Goal: Task Accomplishment & Management: Use online tool/utility

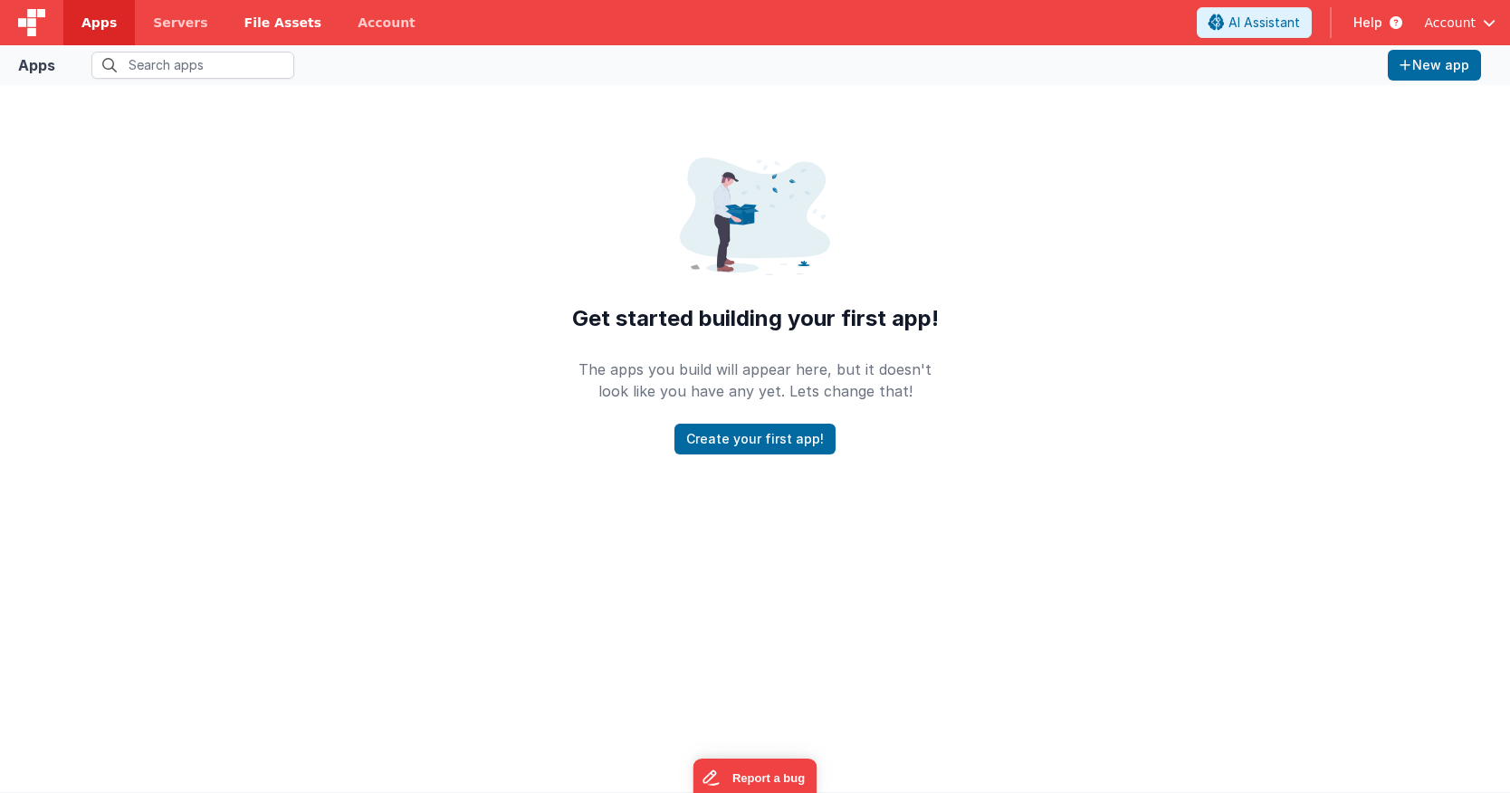
click at [264, 5] on link "File Assets" at bounding box center [283, 22] width 114 height 45
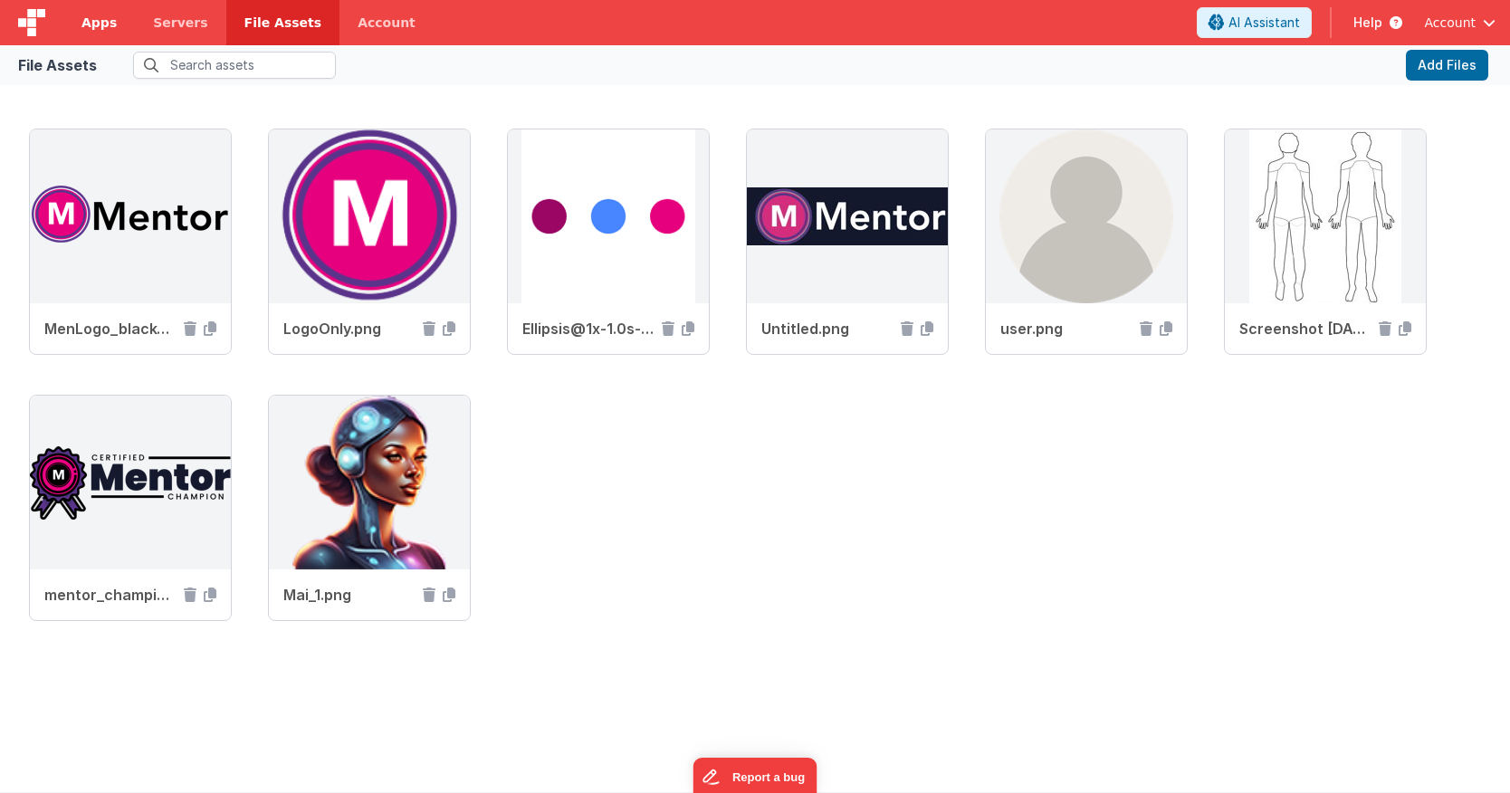
click at [111, 26] on span "Apps" at bounding box center [98, 23] width 35 height 18
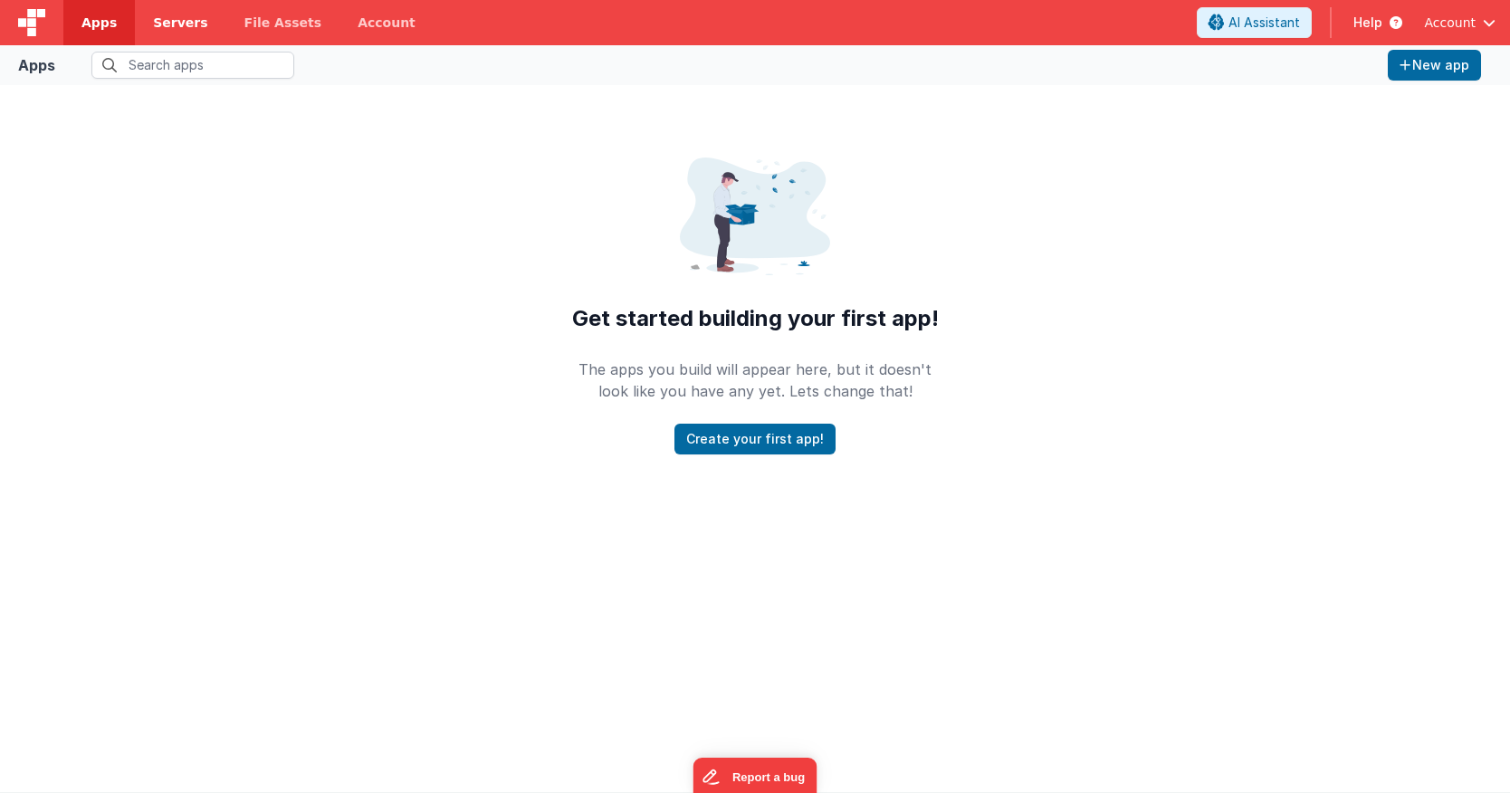
click at [172, 31] on span "Servers" at bounding box center [180, 23] width 54 height 18
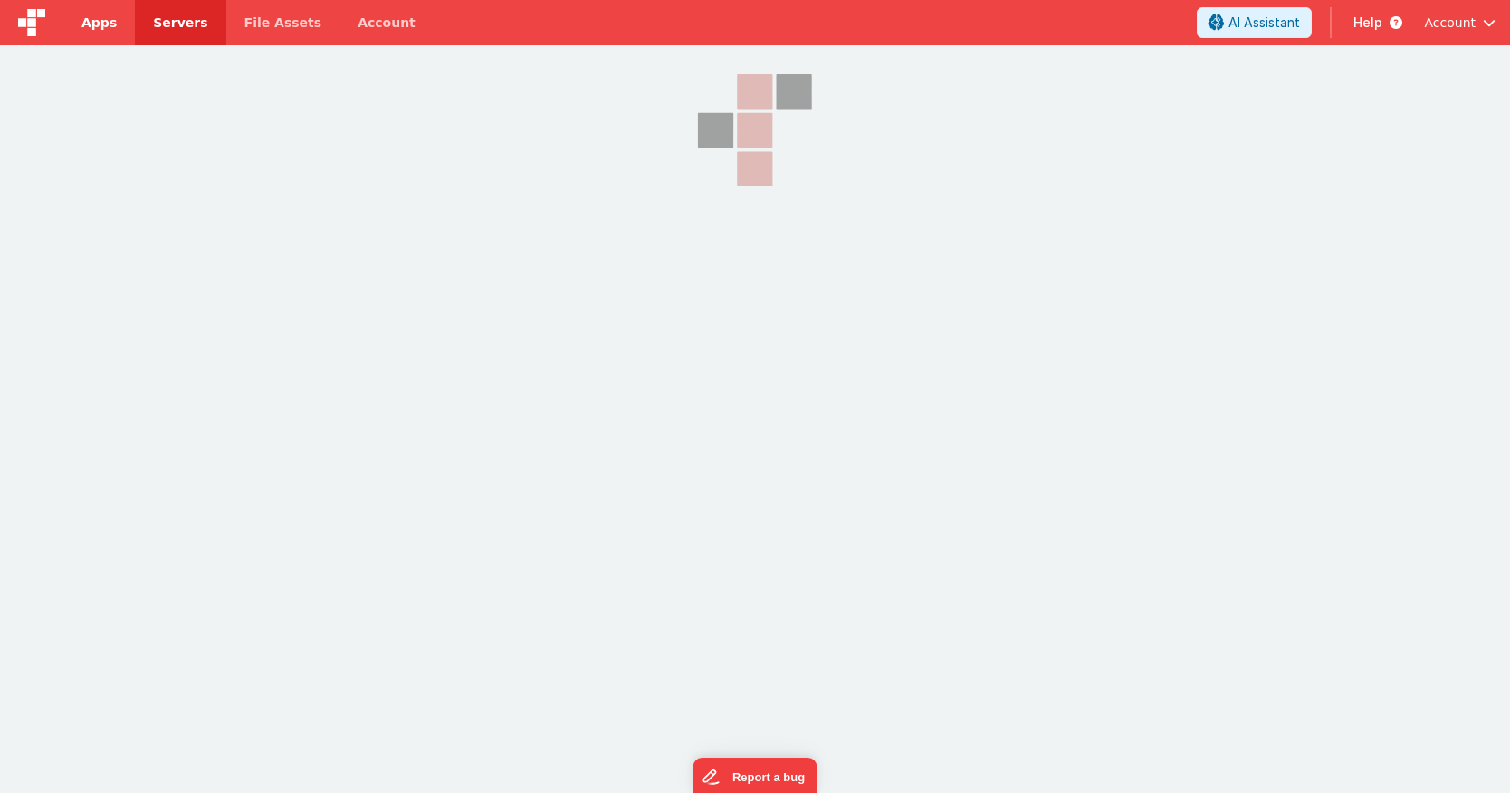
click at [110, 36] on link "Apps" at bounding box center [99, 22] width 72 height 45
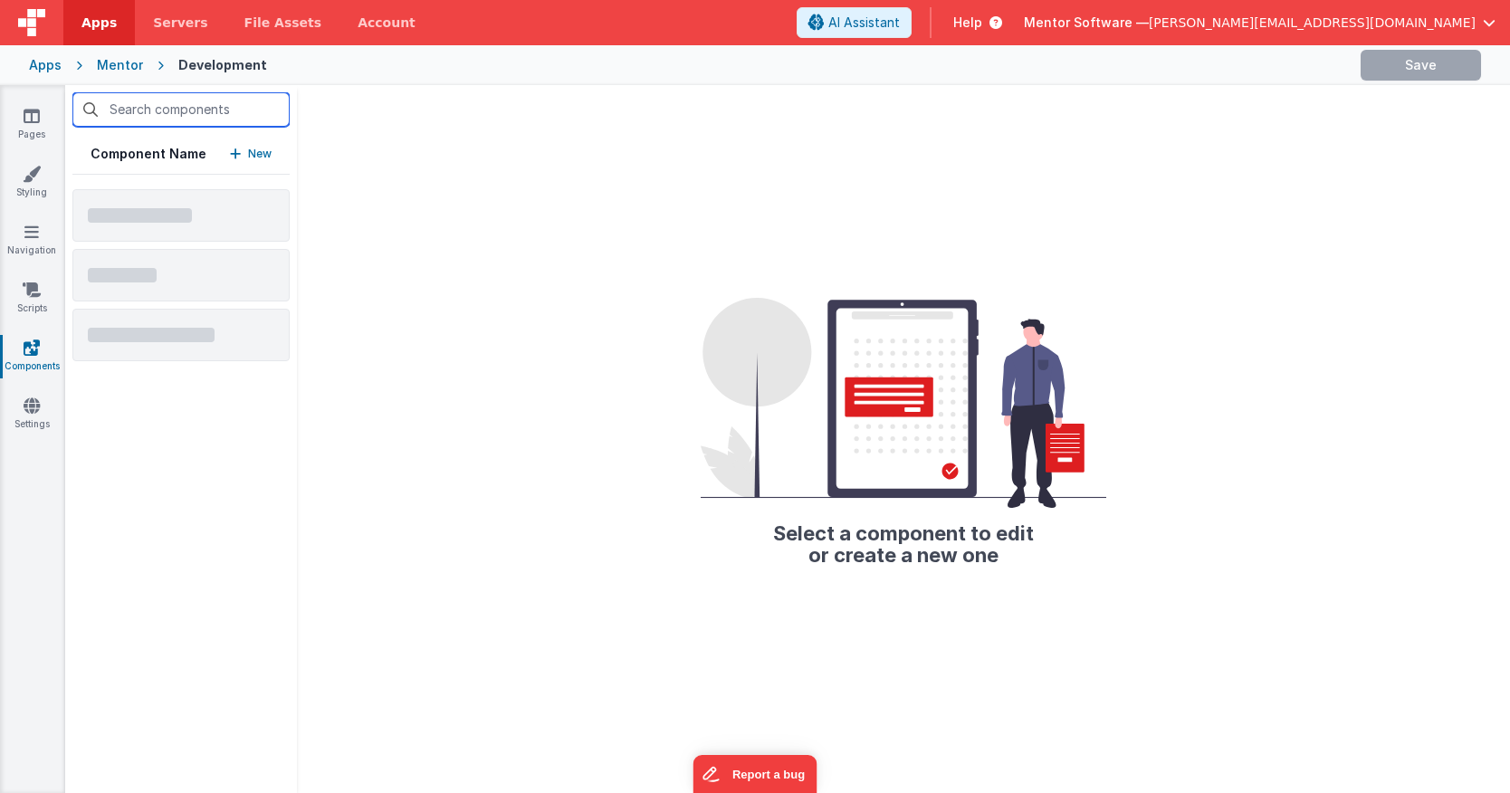
click at [174, 116] on input "text" at bounding box center [180, 109] width 217 height 34
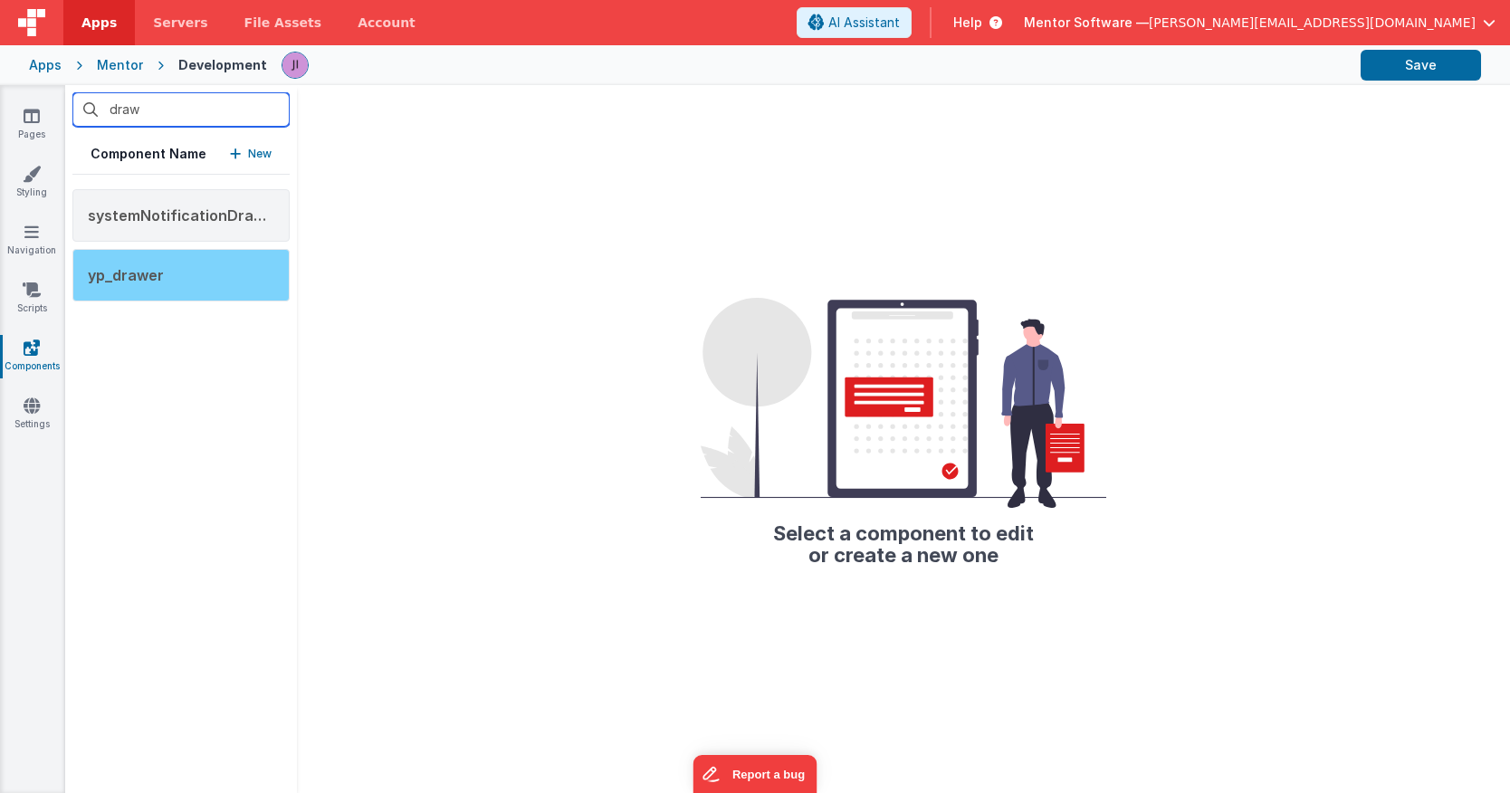
type input "draw"
click at [168, 285] on div "yp_drawer" at bounding box center [180, 275] width 217 height 53
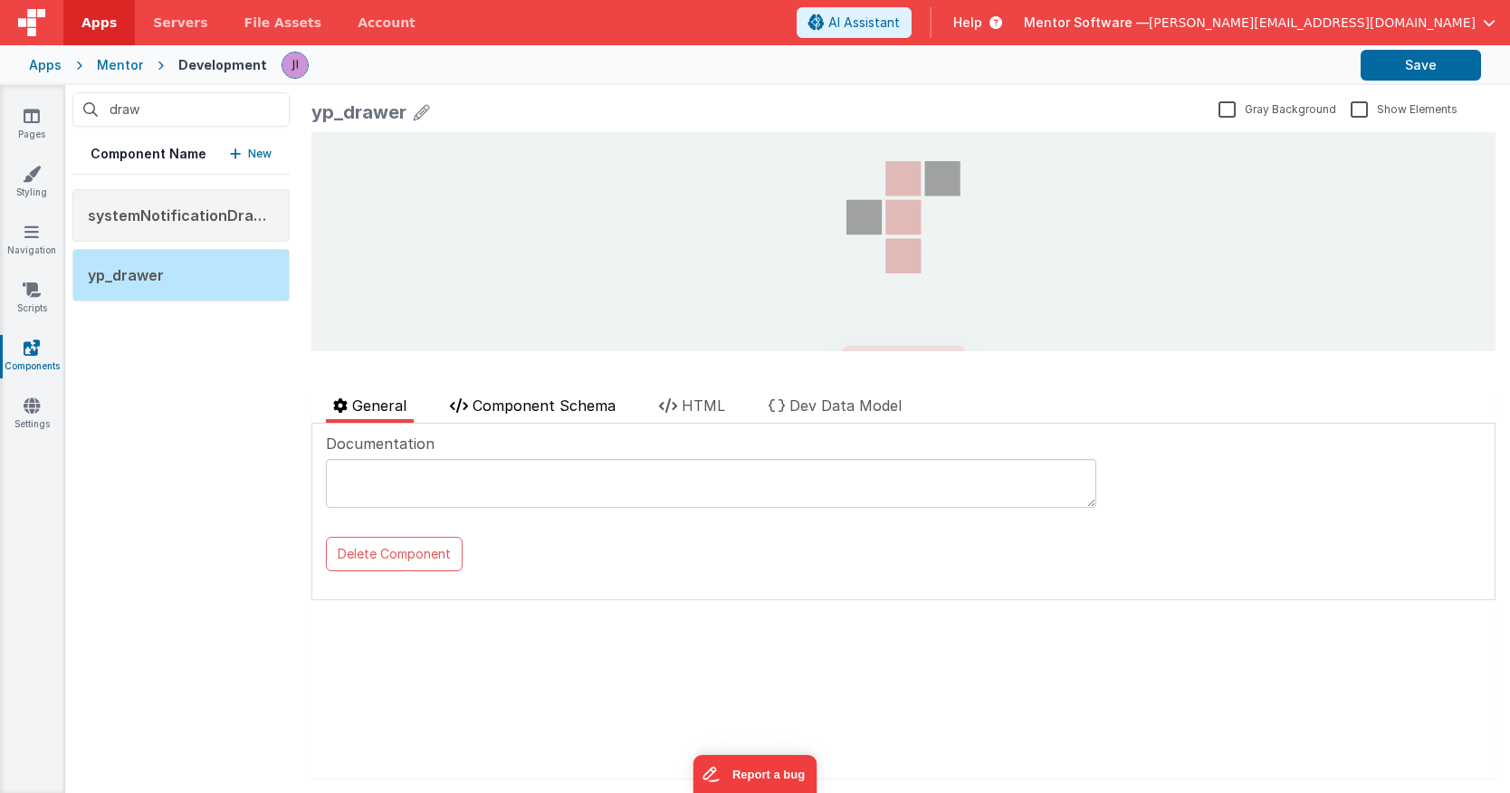
click at [488, 403] on span "Component Schema" at bounding box center [544, 406] width 143 height 18
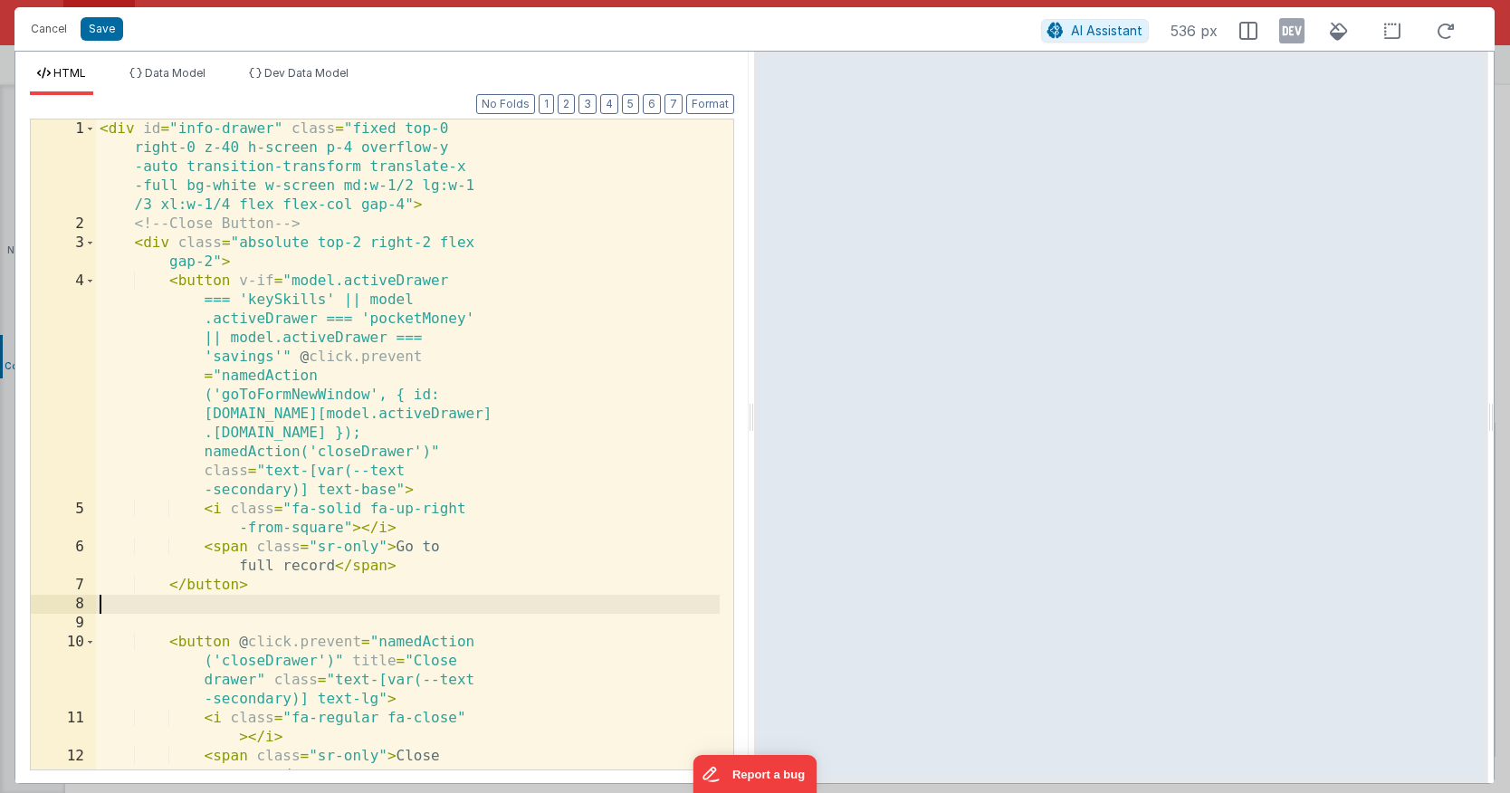
scroll to position [29399, 0]
click at [415, 503] on div "< div id = "info-drawer" class = "fixed top-0 right-0 z-40 h-screen p-4 overflo…" at bounding box center [408, 502] width 624 height 764
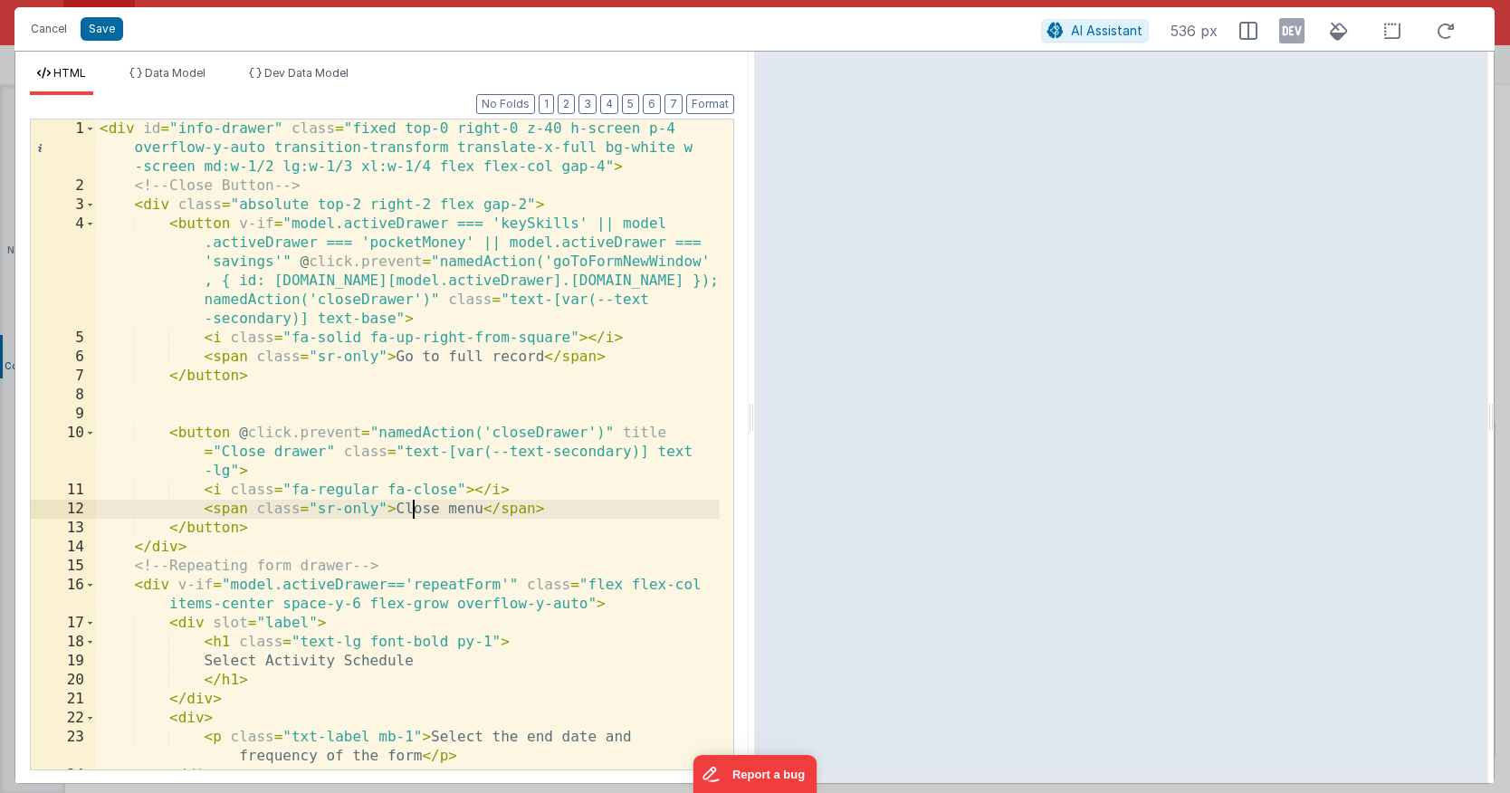
click at [245, 464] on div "< div id = "info-drawer" class = "fixed top-0 right-0 z-40 h-screen p-4 overflo…" at bounding box center [408, 483] width 624 height 726
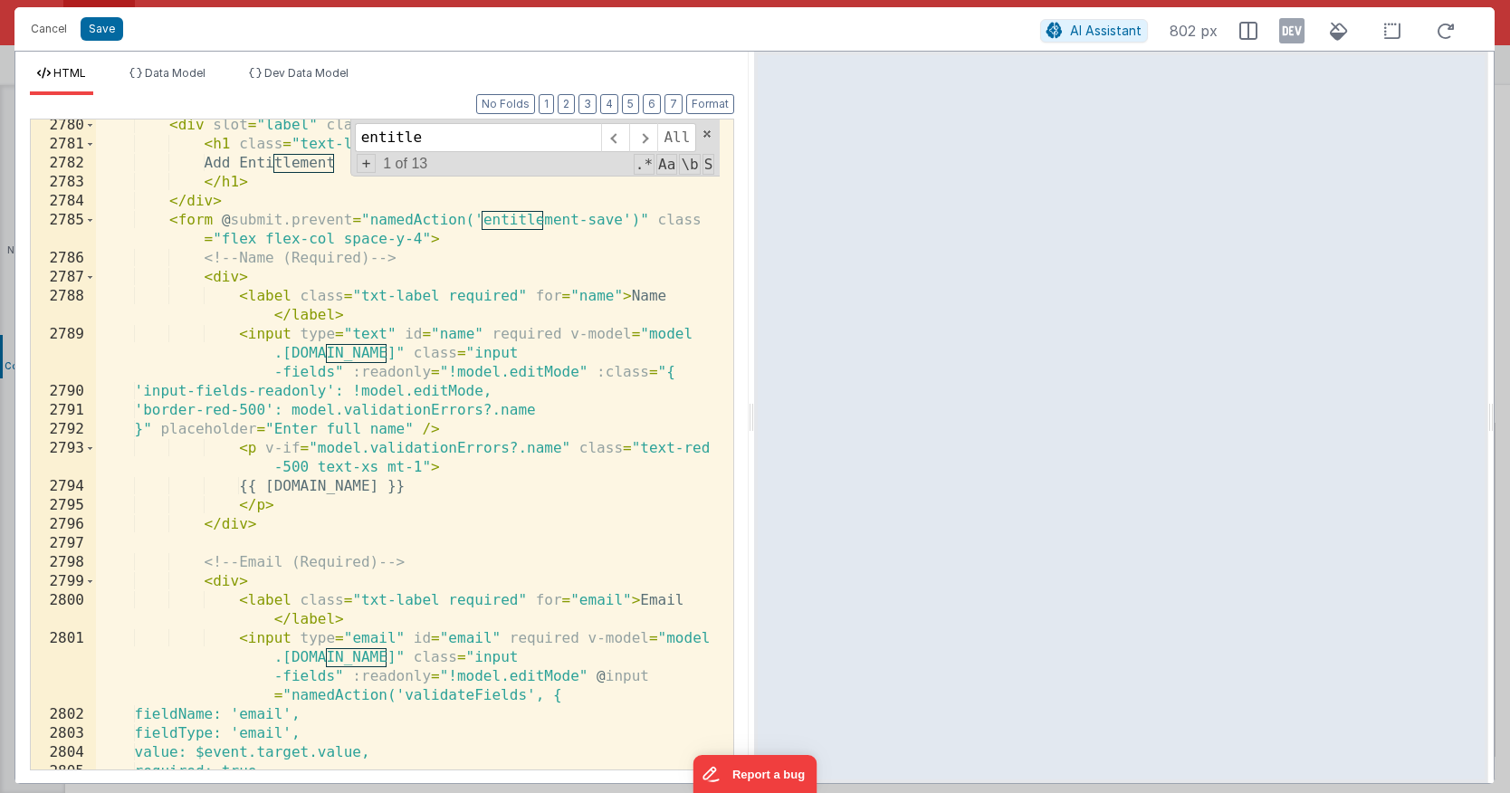
scroll to position [17765, 0]
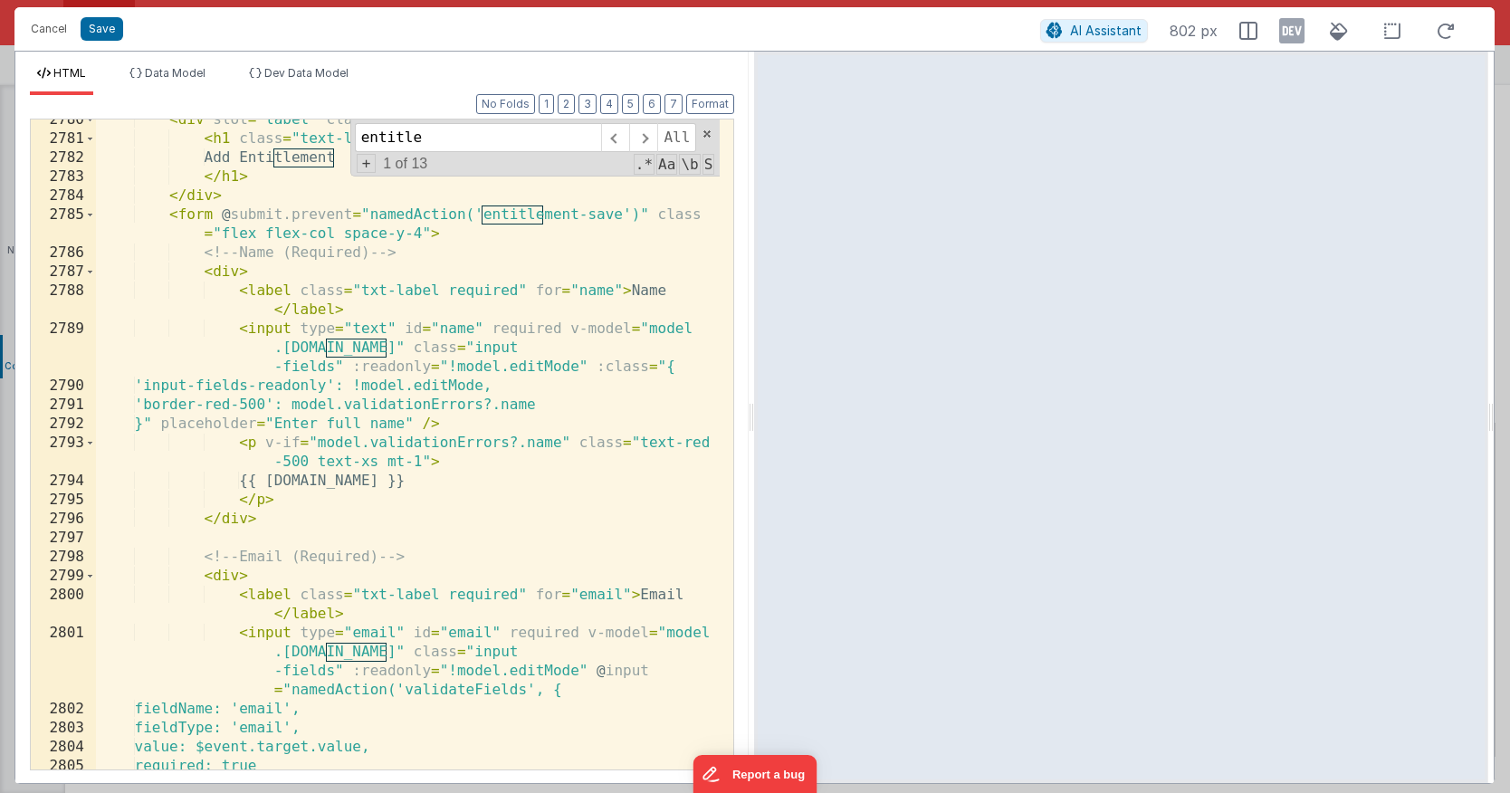
type input "entitle"
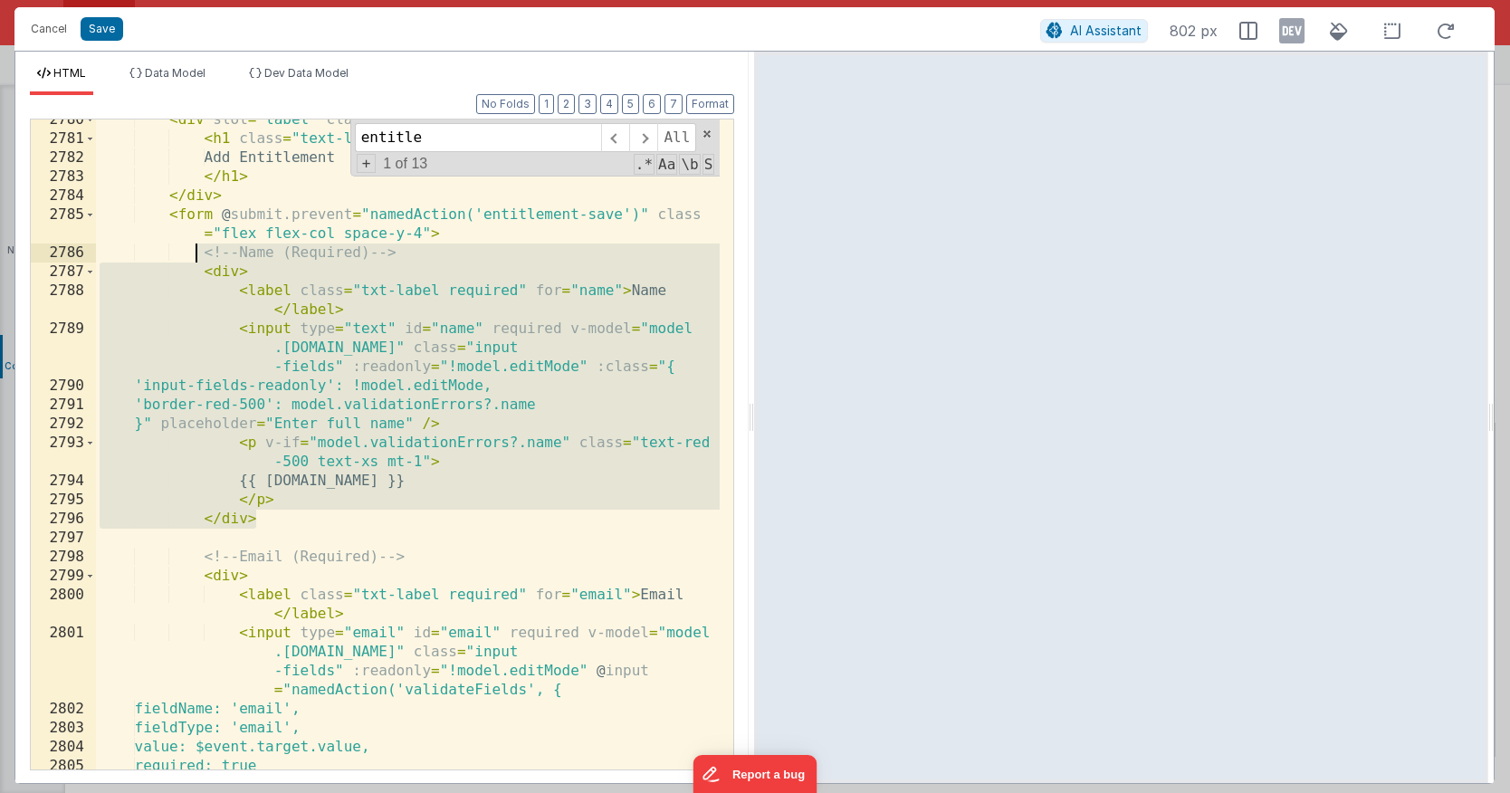
drag, startPoint x: 288, startPoint y: 520, endPoint x: 197, endPoint y: 251, distance: 283.7
click at [197, 251] on div "< div slot = "label" class = "" > < h1 class = "text-lg font-bold mt-1 mb-4" > …" at bounding box center [408, 454] width 624 height 688
click at [291, 520] on div "< div slot = "label" class = "" > < h1 class = "text-lg font-bold mt-1 mb-4" > …" at bounding box center [408, 454] width 624 height 688
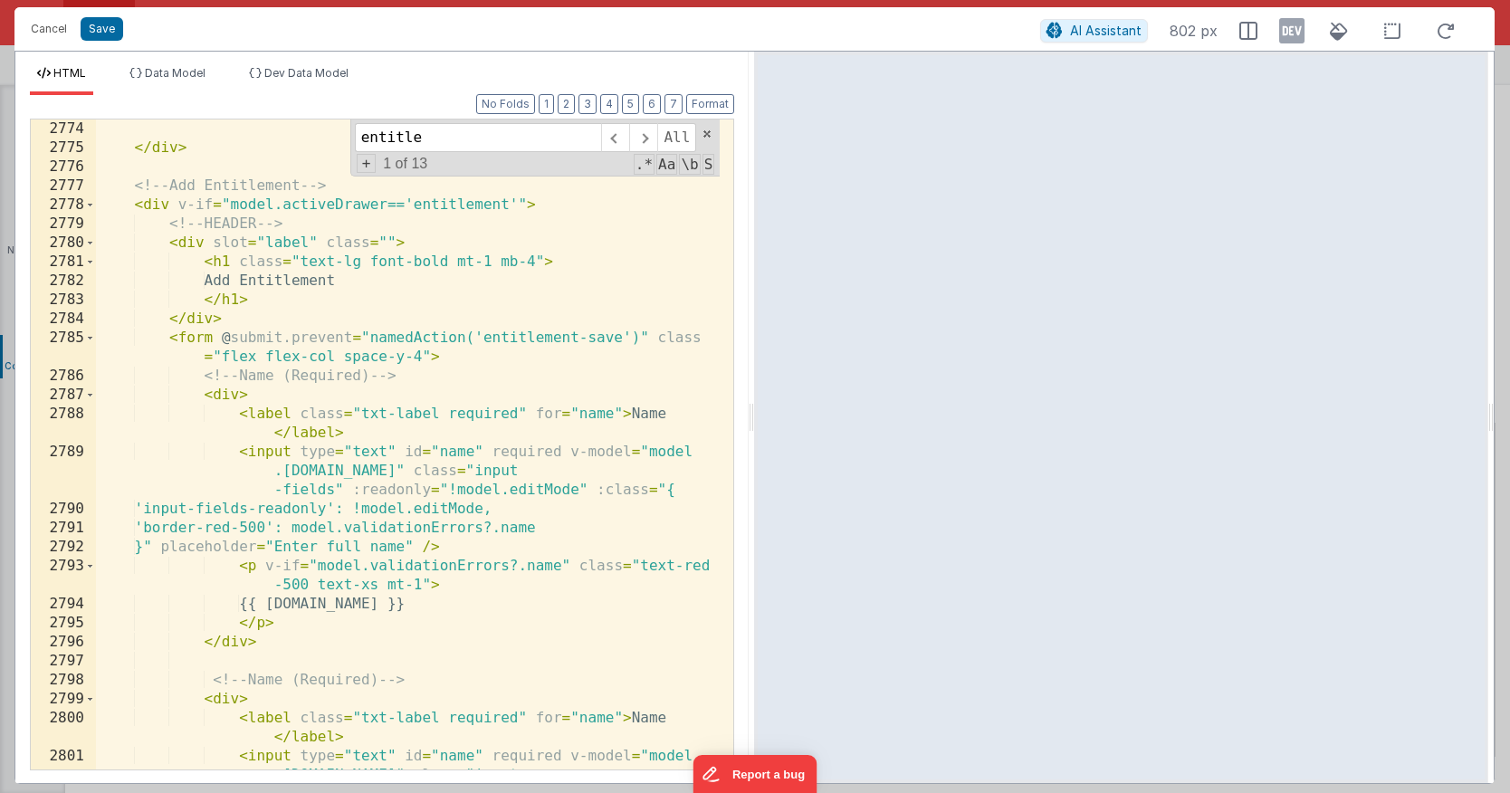
scroll to position [17752, 0]
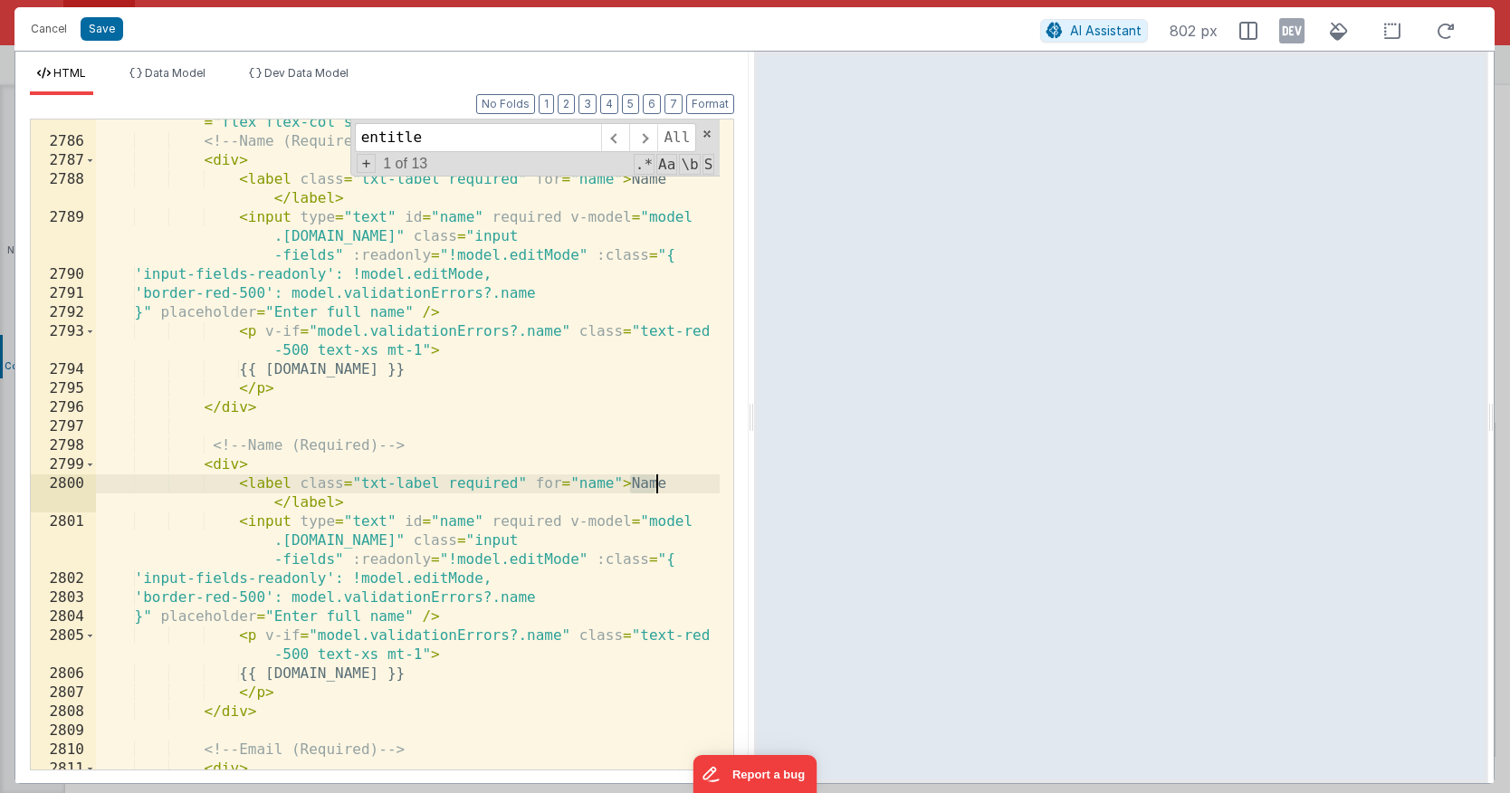
drag, startPoint x: 630, startPoint y: 482, endPoint x: 675, endPoint y: 483, distance: 45.3
click at [675, 483] on div "< form @ submit.prevent = "namedAction('entitlement-save')" class = "flex flex-…" at bounding box center [408, 457] width 624 height 726
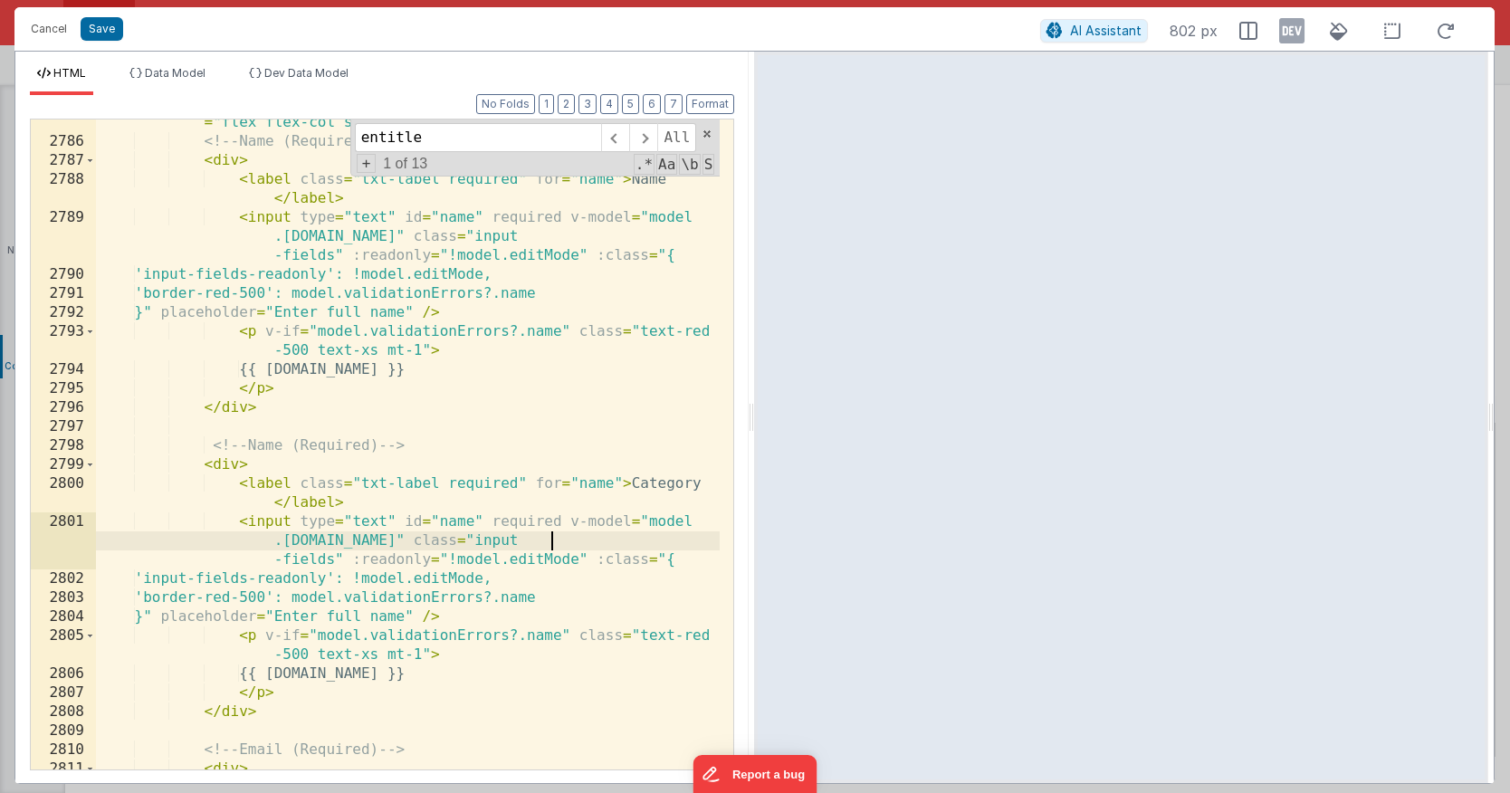
click at [550, 538] on div "< form @ submit.prevent = "namedAction('entitlement-save')" class = "flex flex-…" at bounding box center [408, 457] width 624 height 726
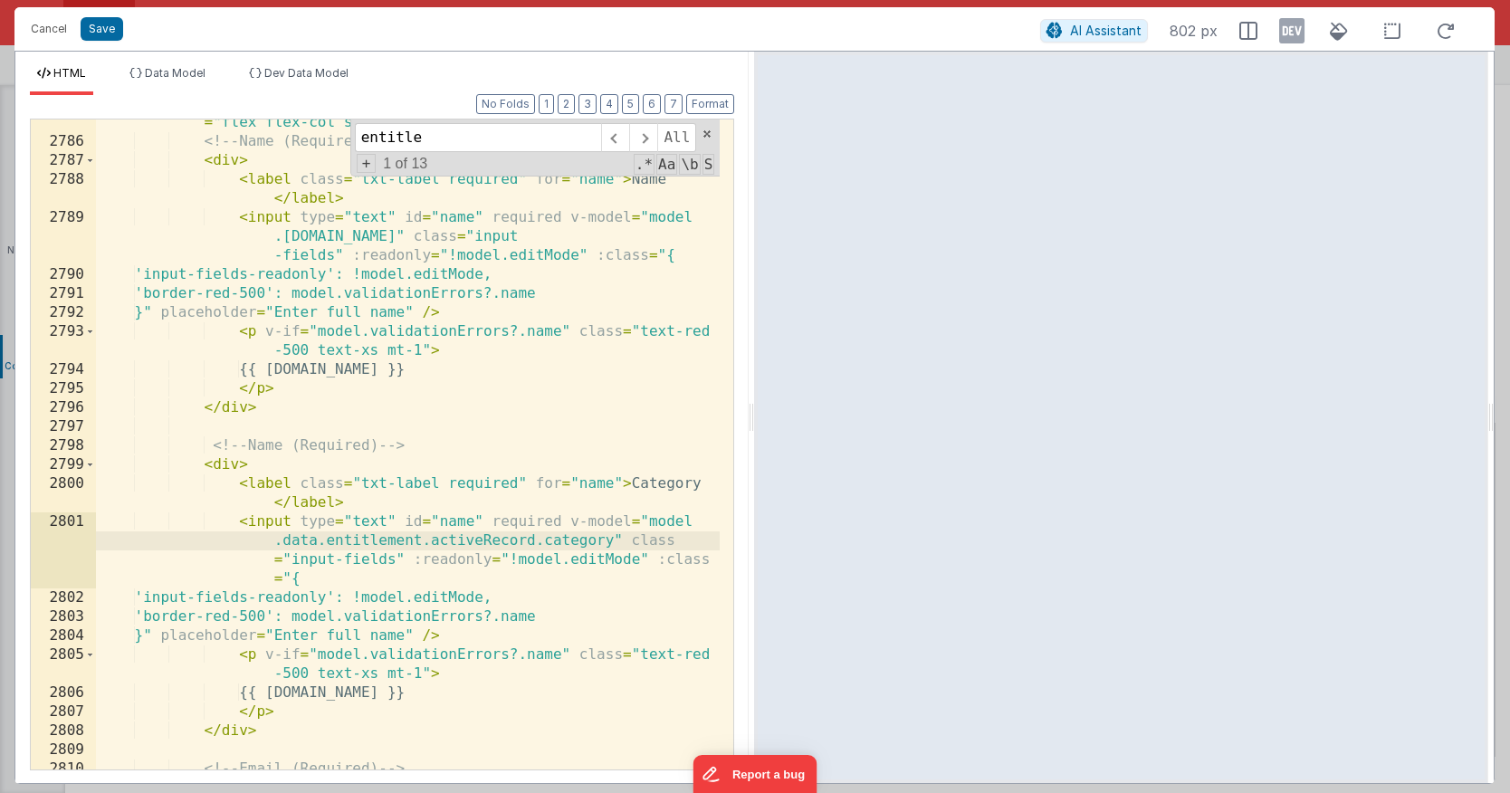
scroll to position [17749, 0]
click at [593, 535] on div "< form @ submit.prevent = "namedAction('entitlement-save')" class = "flex flex-…" at bounding box center [408, 447] width 624 height 707
click at [451, 518] on div "< form @ submit.prevent = "namedAction('entitlement-save')" class = "flex flex-…" at bounding box center [408, 447] width 624 height 707
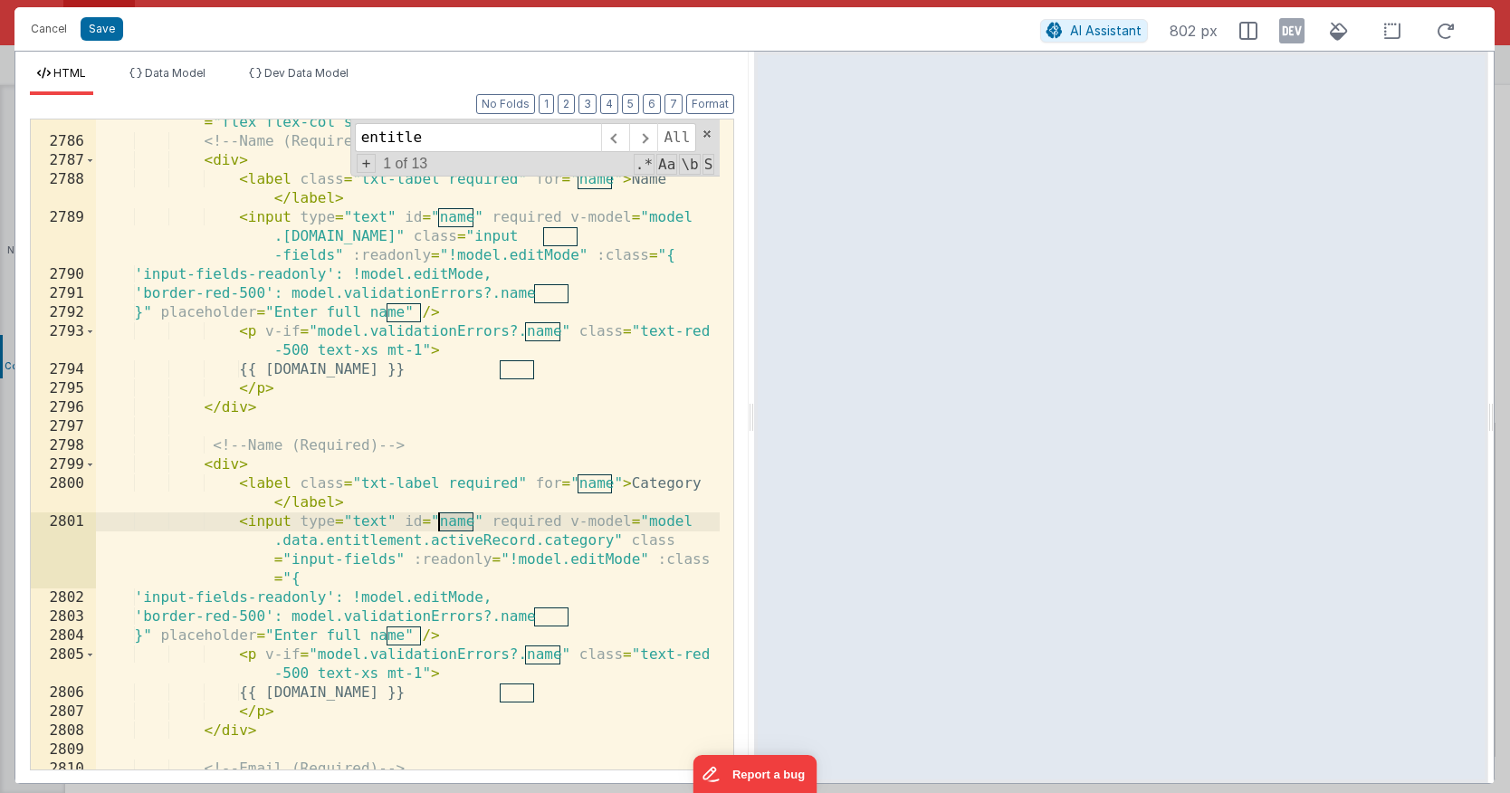
click at [451, 518] on div "< form @ submit.prevent = "namedAction('entitlement-save')" class = "flex flex-…" at bounding box center [408, 447] width 624 height 707
click at [575, 541] on div "< form @ submit.prevent = "namedAction('entitlement-save')" class = "flex flex-…" at bounding box center [408, 447] width 624 height 707
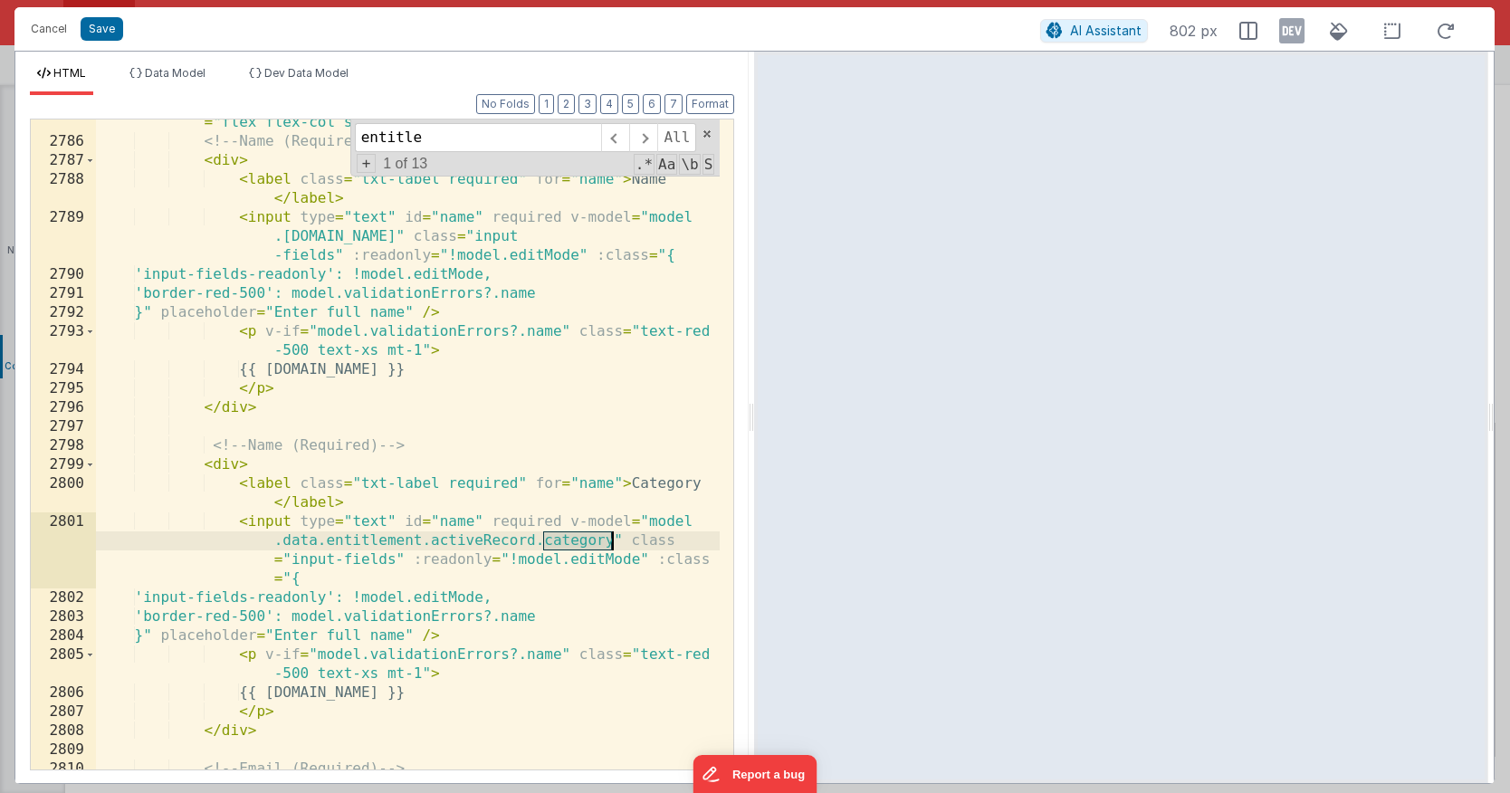
click at [460, 526] on div "< form @ submit.prevent = "namedAction('entitlement-save')" class = "flex flex-…" at bounding box center [408, 447] width 624 height 707
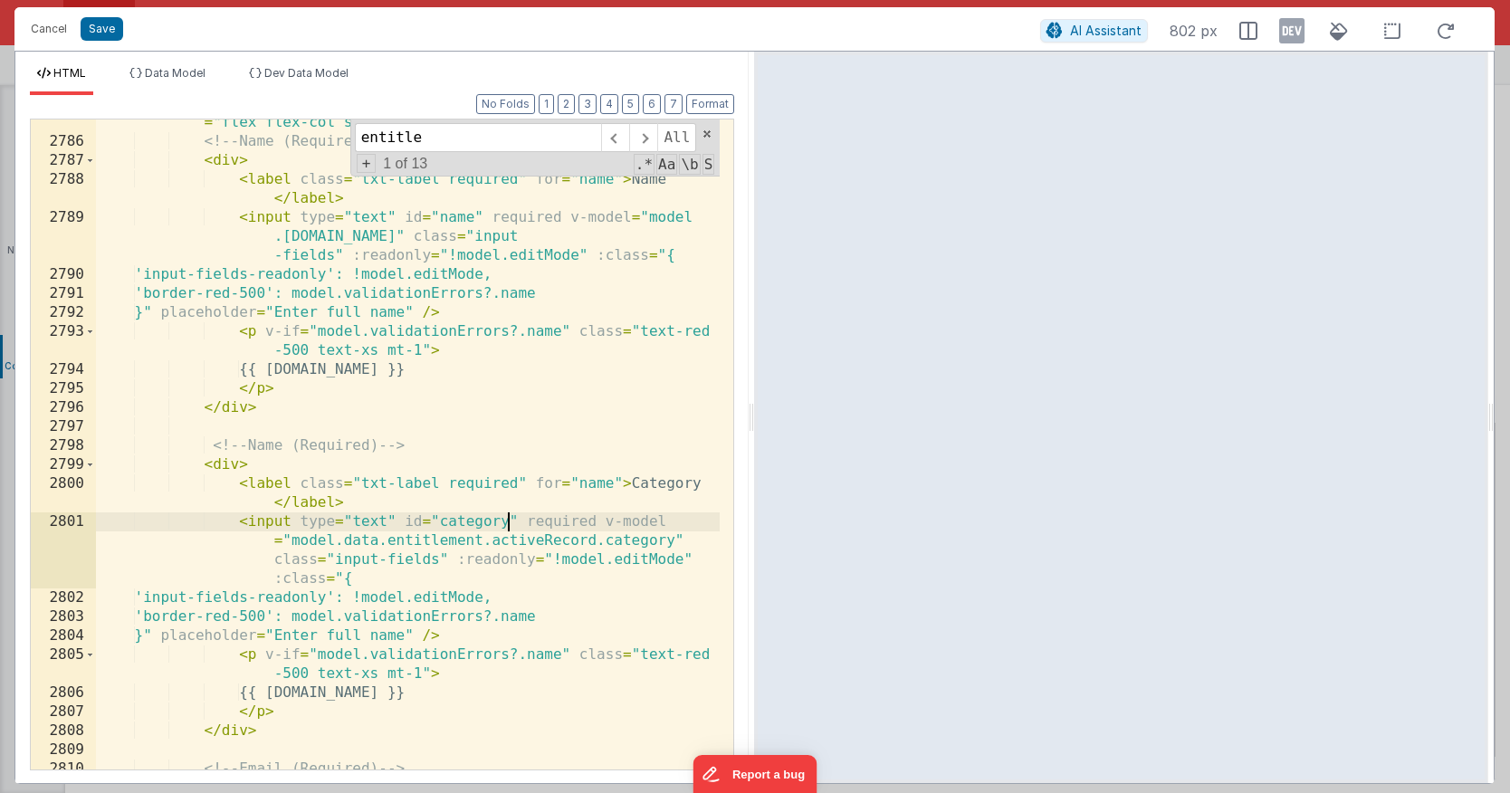
click at [554, 614] on div "< form @ submit.prevent = "namedAction('entitlement-save')" class = "flex flex-…" at bounding box center [408, 447] width 624 height 707
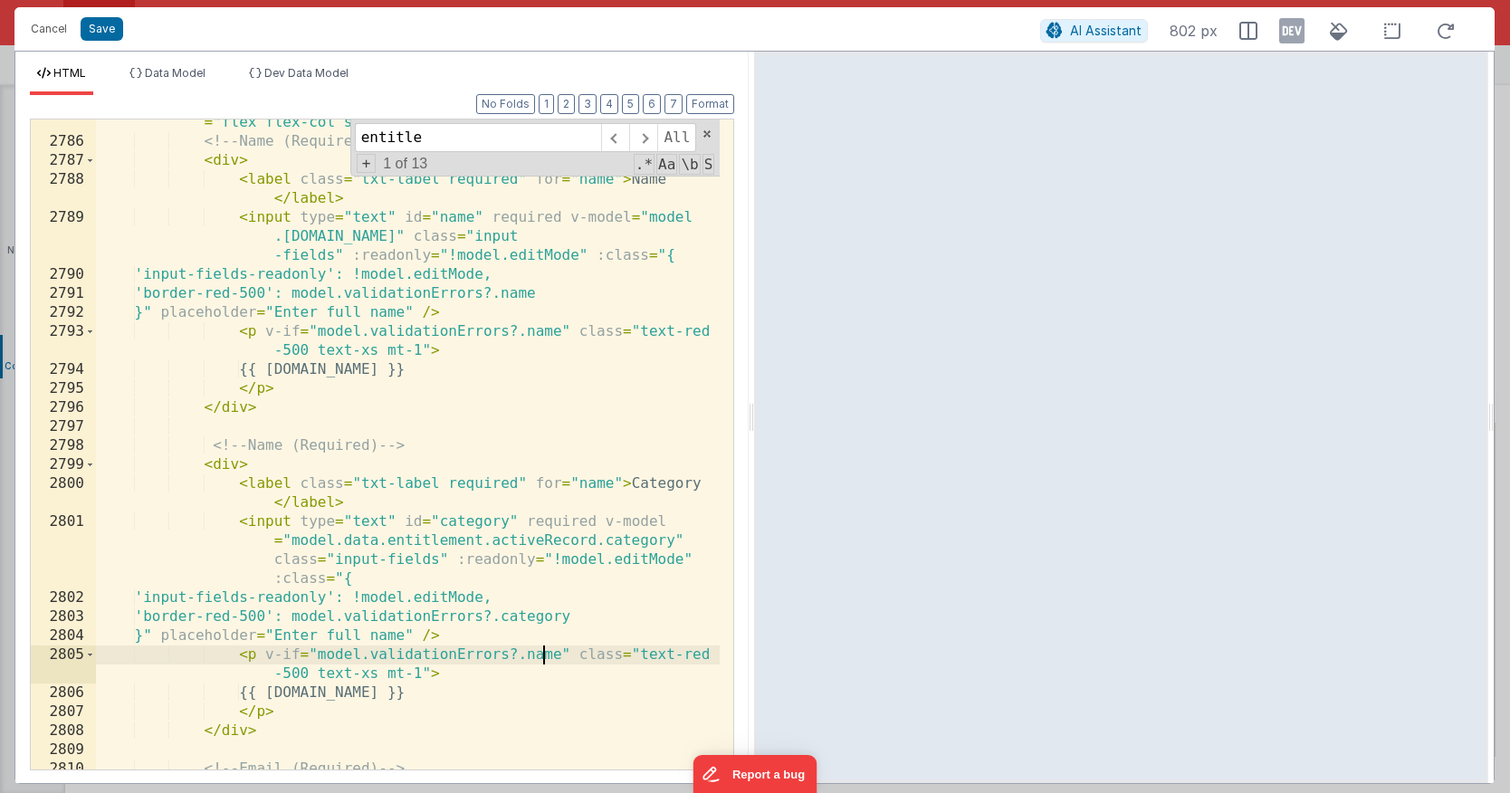
click at [542, 657] on div "< form @ submit.prevent = "namedAction('entitlement-save')" class = "flex flex-…" at bounding box center [408, 447] width 624 height 707
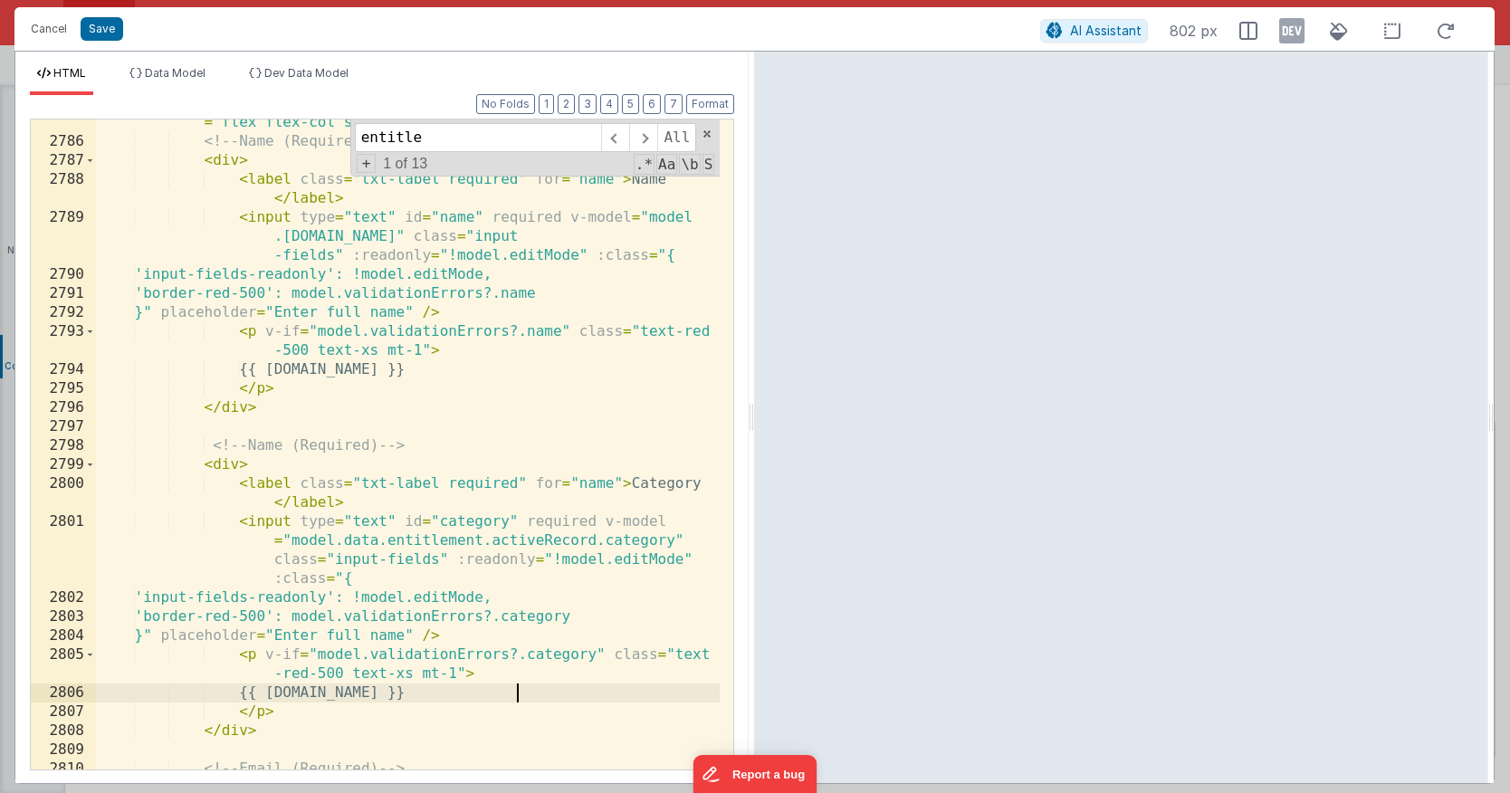
click at [517, 694] on div "< form @ submit.prevent = "namedAction('entitlement-save')" class = "flex flex-…" at bounding box center [408, 447] width 624 height 707
click at [413, 637] on div "< form @ submit.prevent = "namedAction('entitlement-save')" class = "flex flex-…" at bounding box center [408, 447] width 624 height 707
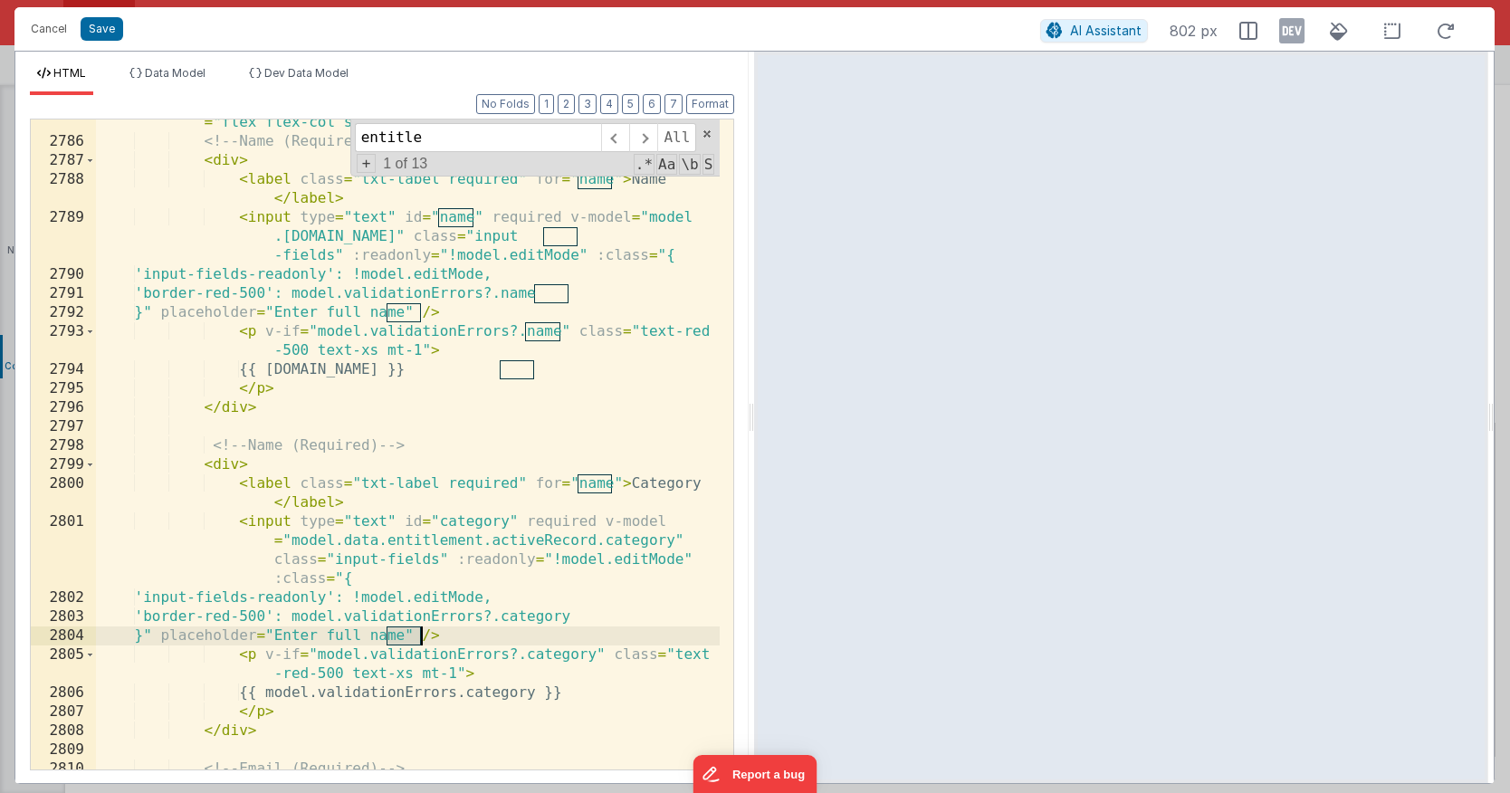
click at [392, 636] on div "< form @ submit.prevent = "namedAction('entitlement-save')" class = "flex flex-…" at bounding box center [408, 447] width 624 height 707
drag, startPoint x: 399, startPoint y: 637, endPoint x: 344, endPoint y: 638, distance: 55.3
click at [344, 638] on div "< form @ submit.prevent = "namedAction('entitlement-save')" class = "flex flex-…" at bounding box center [408, 447] width 624 height 707
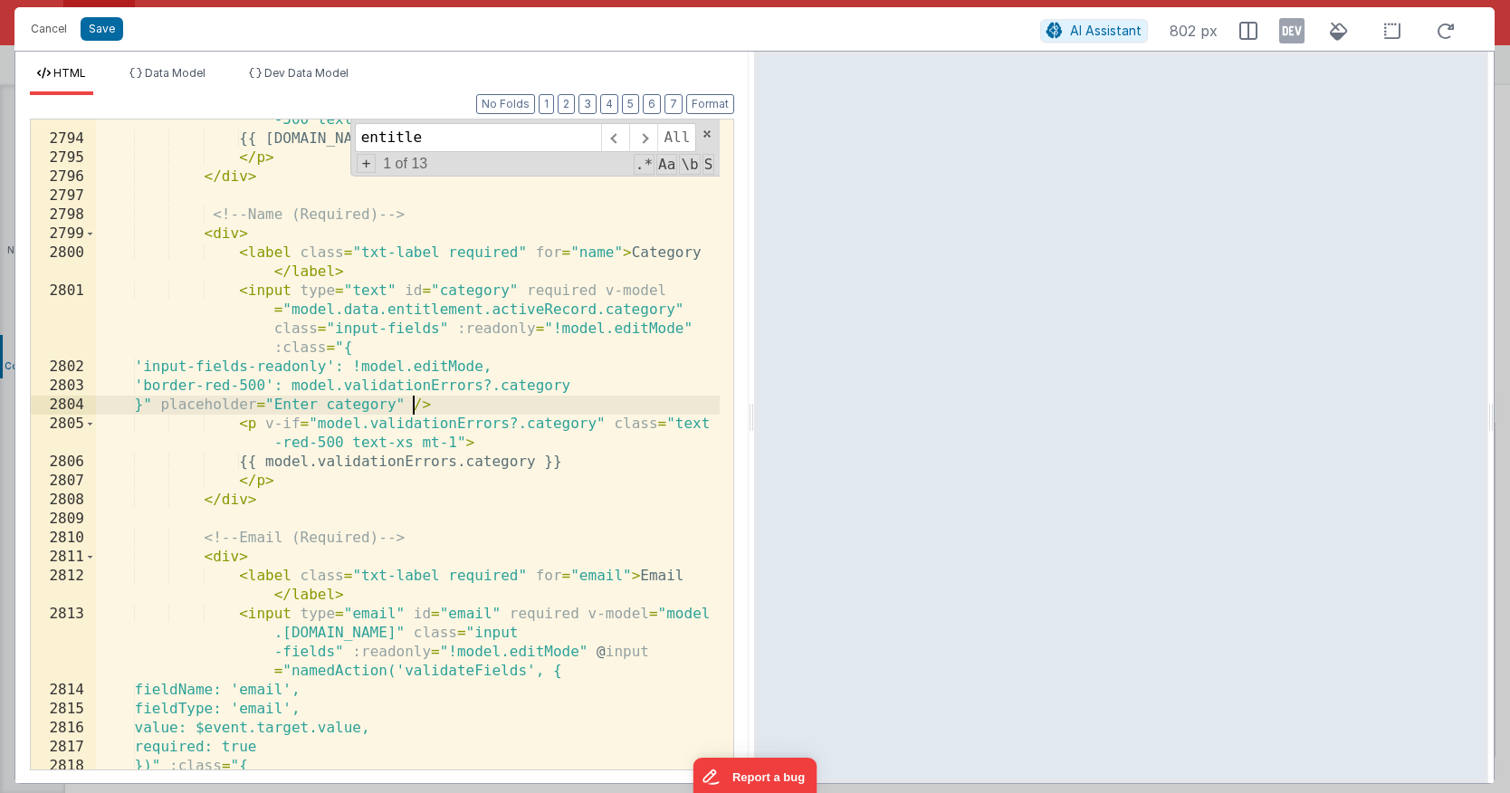
scroll to position [17793, 0]
click at [93, 33] on button "Save" at bounding box center [102, 29] width 43 height 24
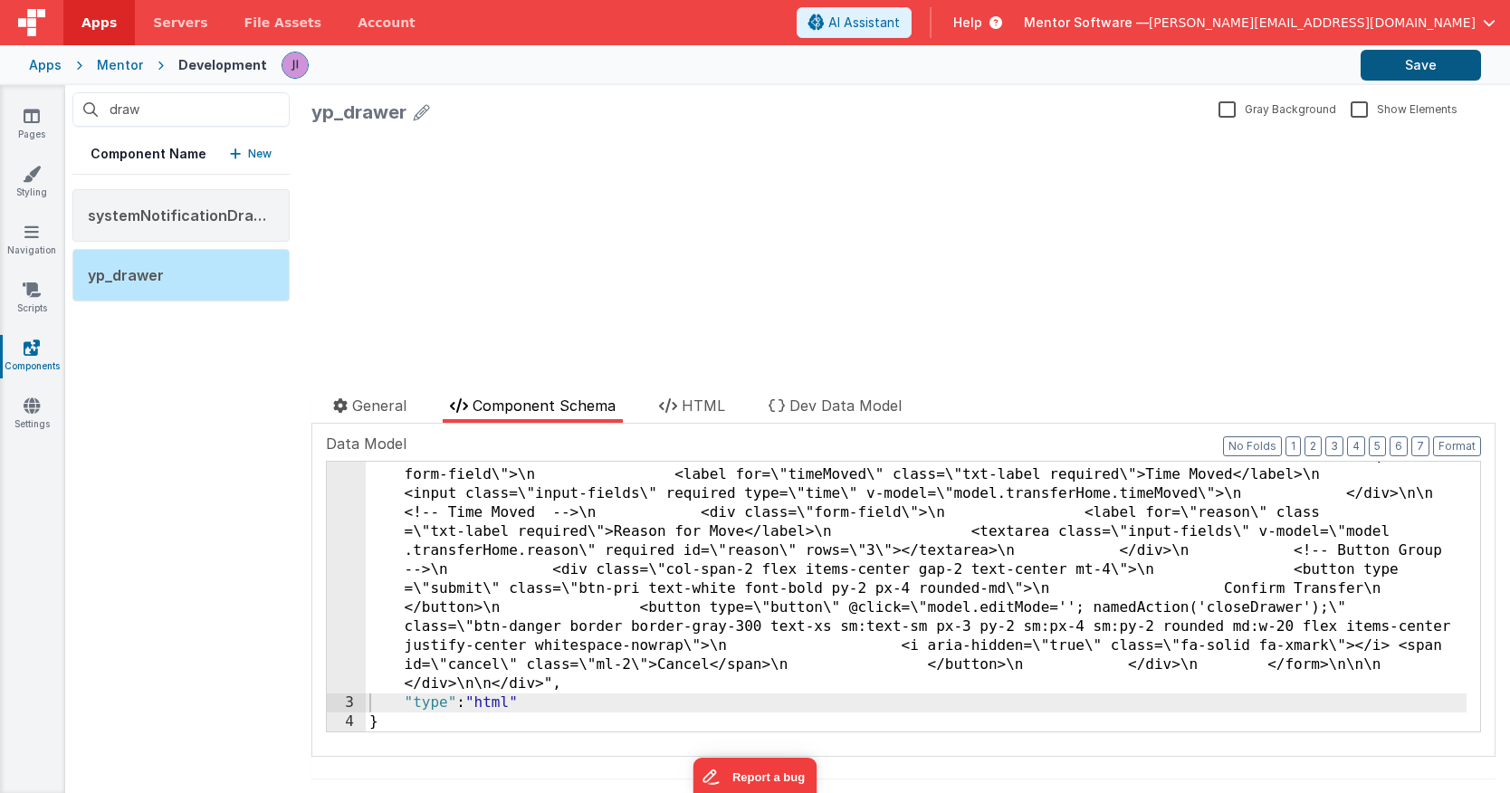
click at [1424, 61] on button "Save" at bounding box center [1421, 65] width 120 height 31
click at [857, 782] on div "yp_drawer Gray Background Show Elements General Component Schema HTML Dev Data …" at bounding box center [903, 439] width 1213 height 708
